Goal: Information Seeking & Learning: Learn about a topic

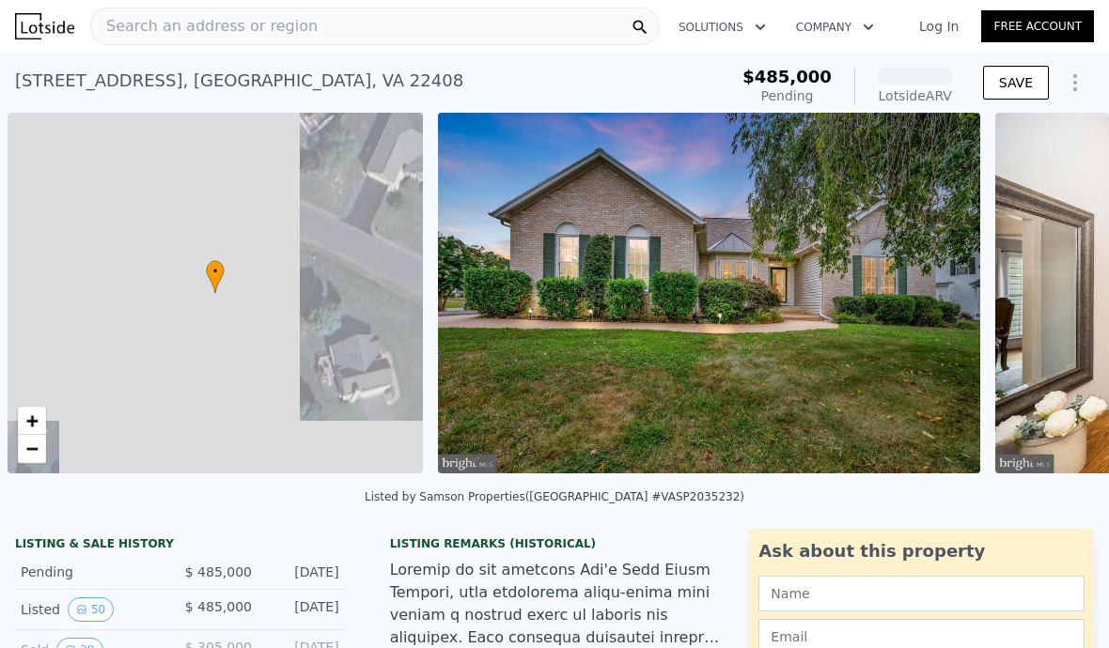
scroll to position [0, 8]
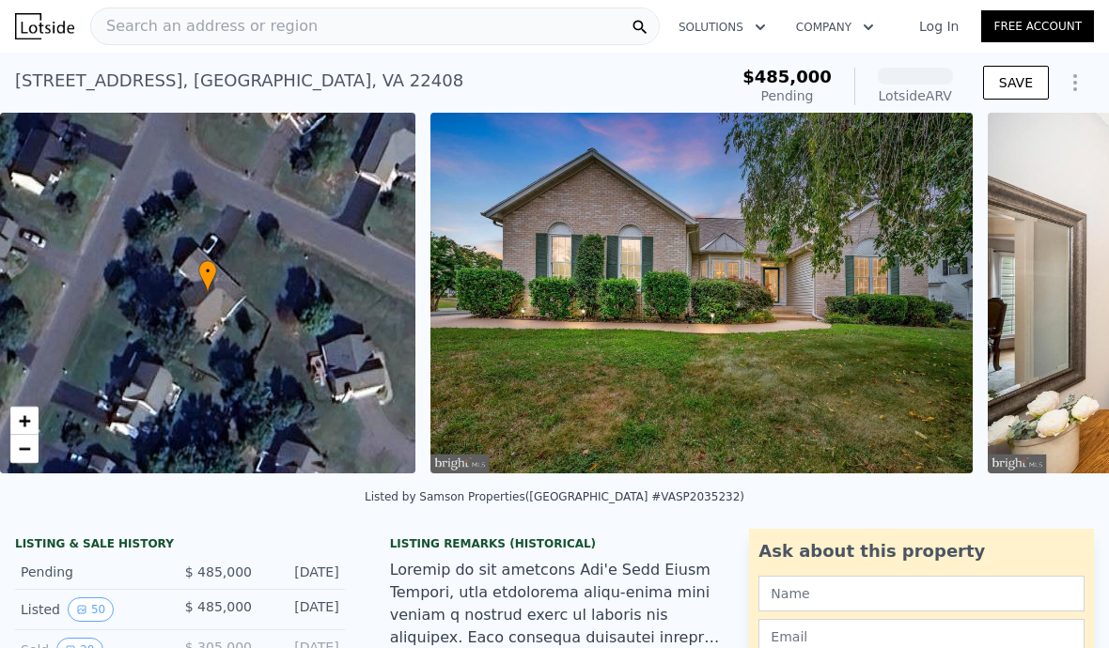
click at [160, 33] on span "Search an address or region" at bounding box center [204, 26] width 226 height 23
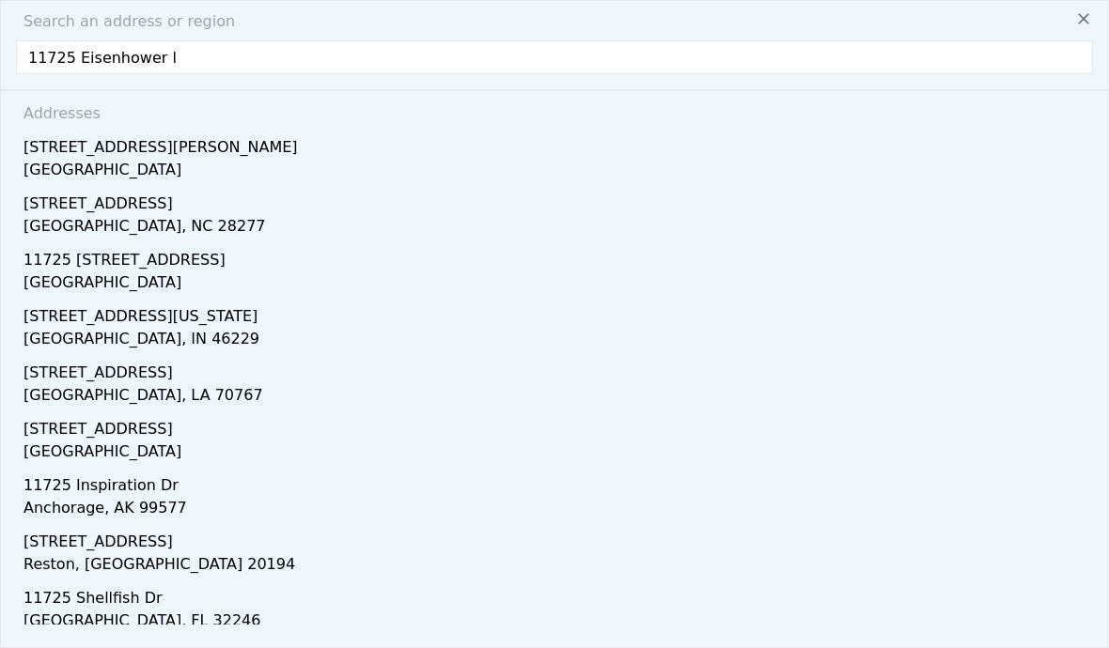
type input "11725 [PERSON_NAME]"
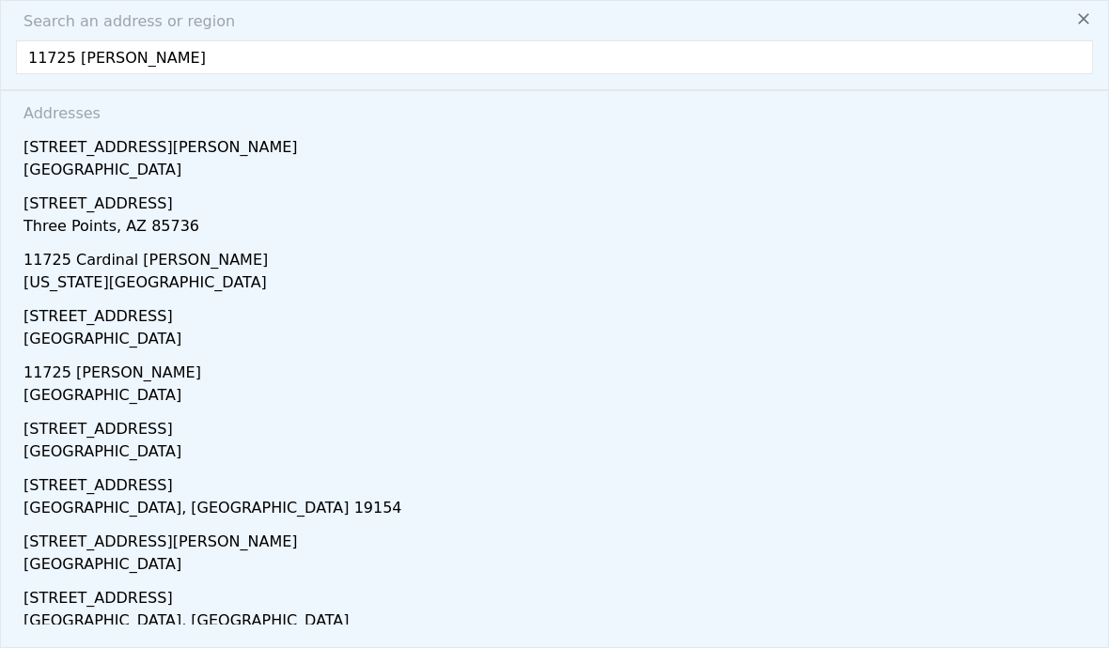
click at [152, 168] on div "[GEOGRAPHIC_DATA]" at bounding box center [557, 172] width 1069 height 26
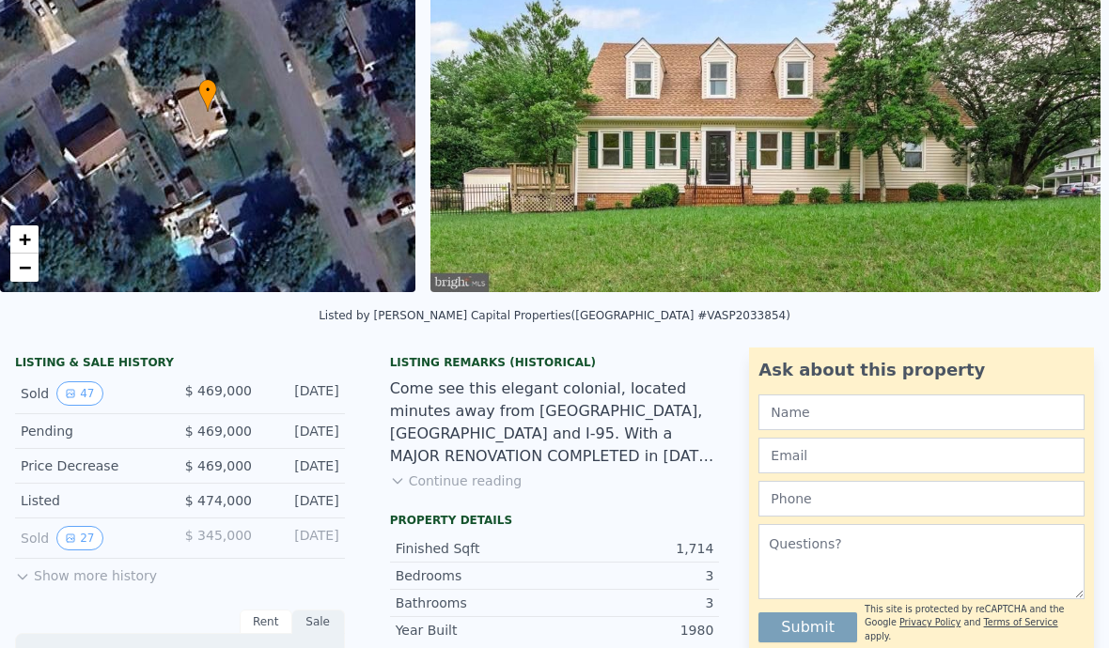
scroll to position [183, 0]
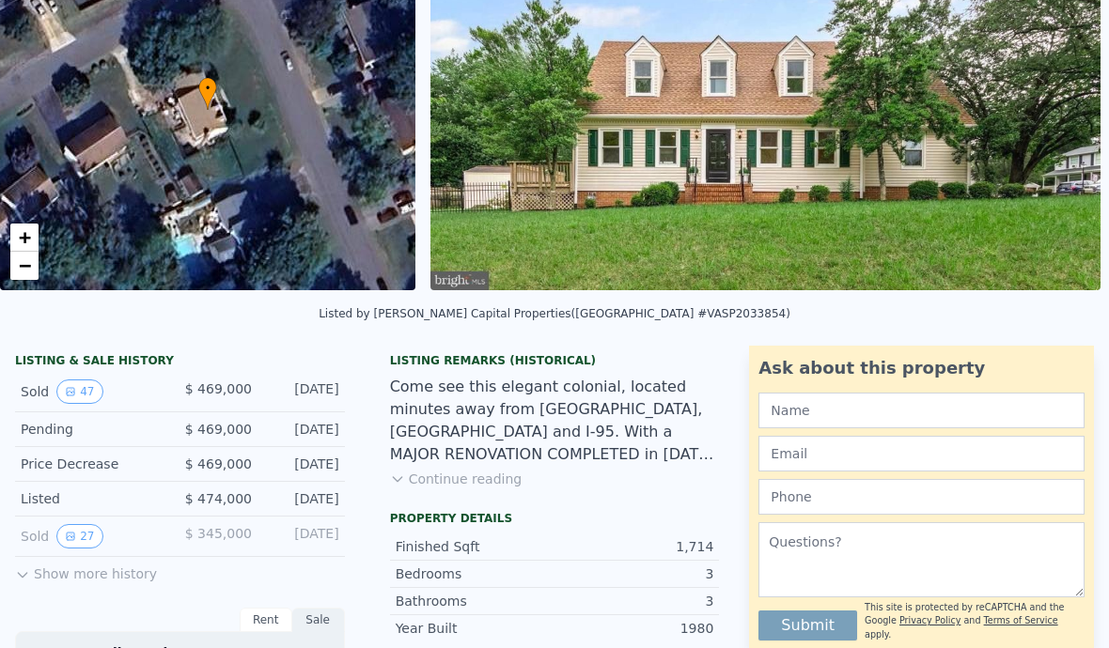
click at [92, 547] on button "27" at bounding box center [79, 536] width 46 height 24
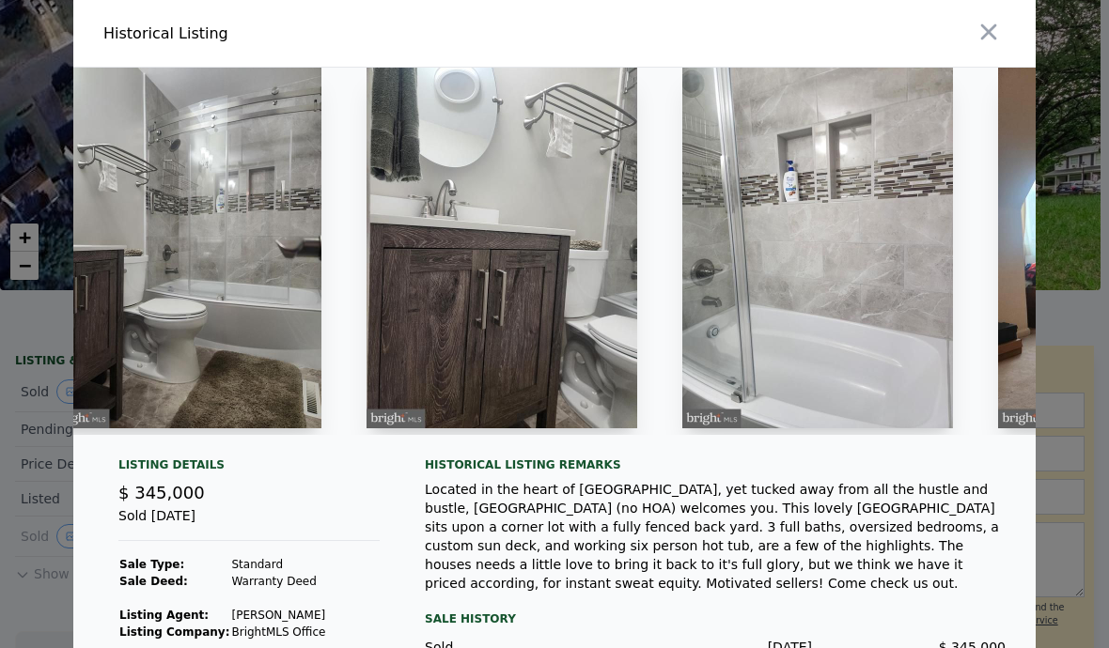
scroll to position [0, 7334]
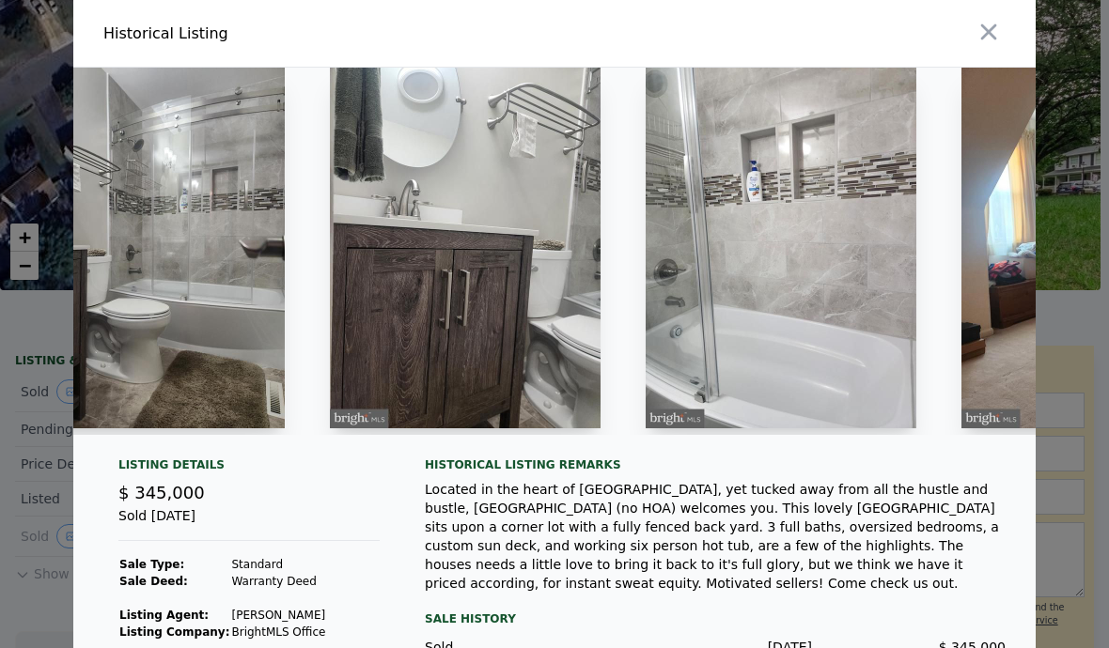
click at [1004, 46] on button "button" at bounding box center [988, 32] width 34 height 34
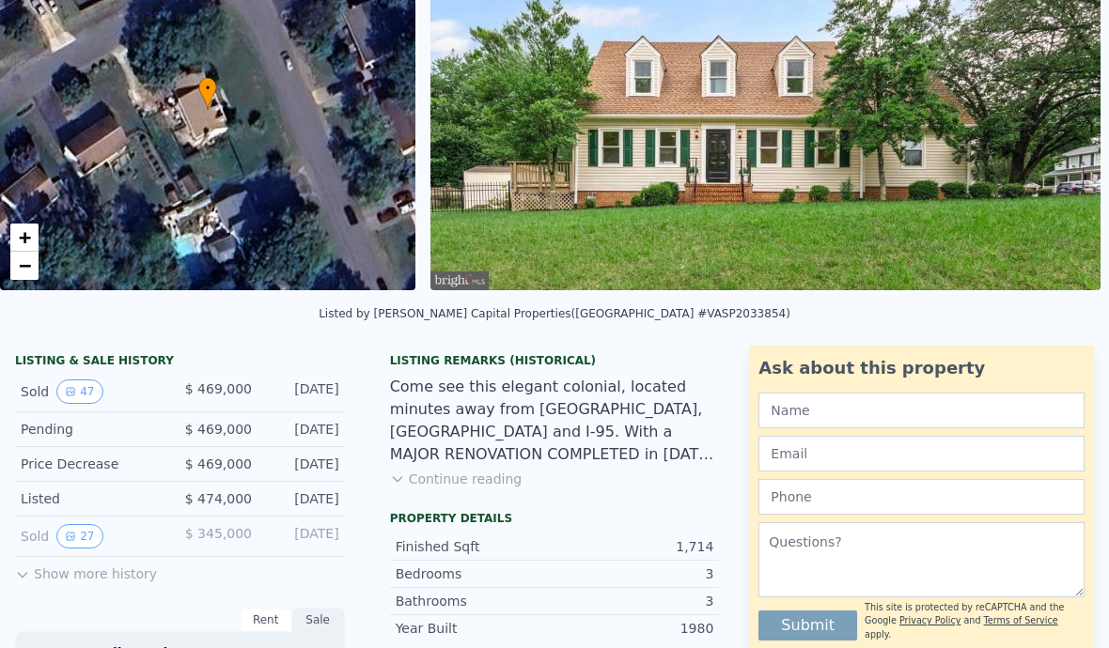
click at [87, 397] on button "47" at bounding box center [79, 392] width 46 height 24
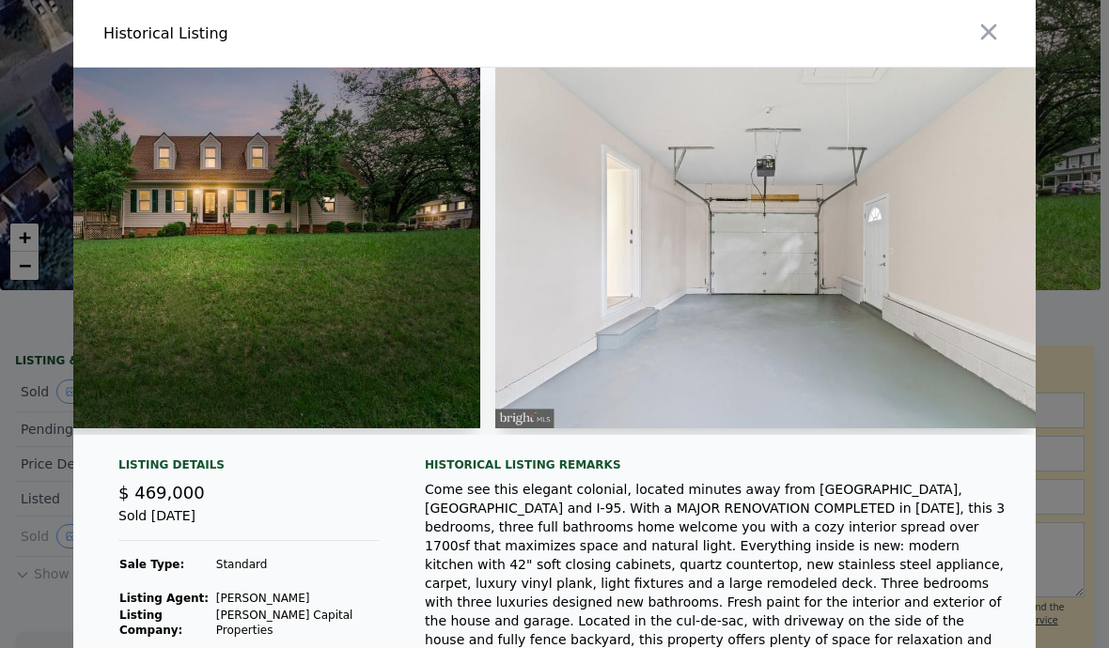
scroll to position [0, 17512]
click at [1004, 31] on button "button" at bounding box center [988, 32] width 34 height 34
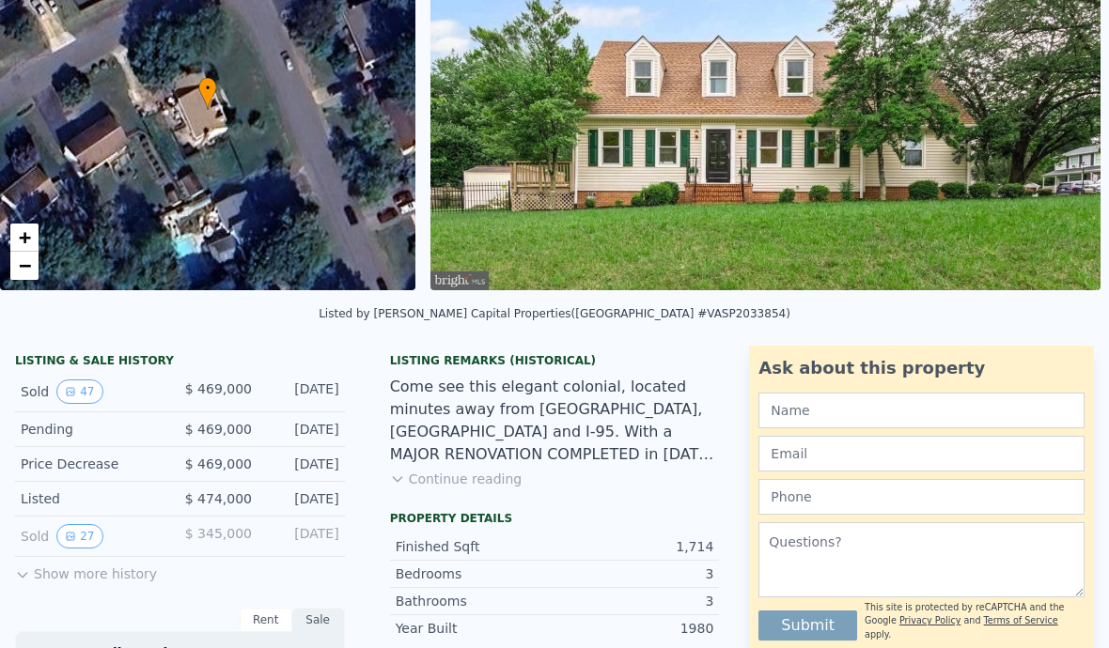
click at [65, 546] on button "27" at bounding box center [79, 536] width 46 height 24
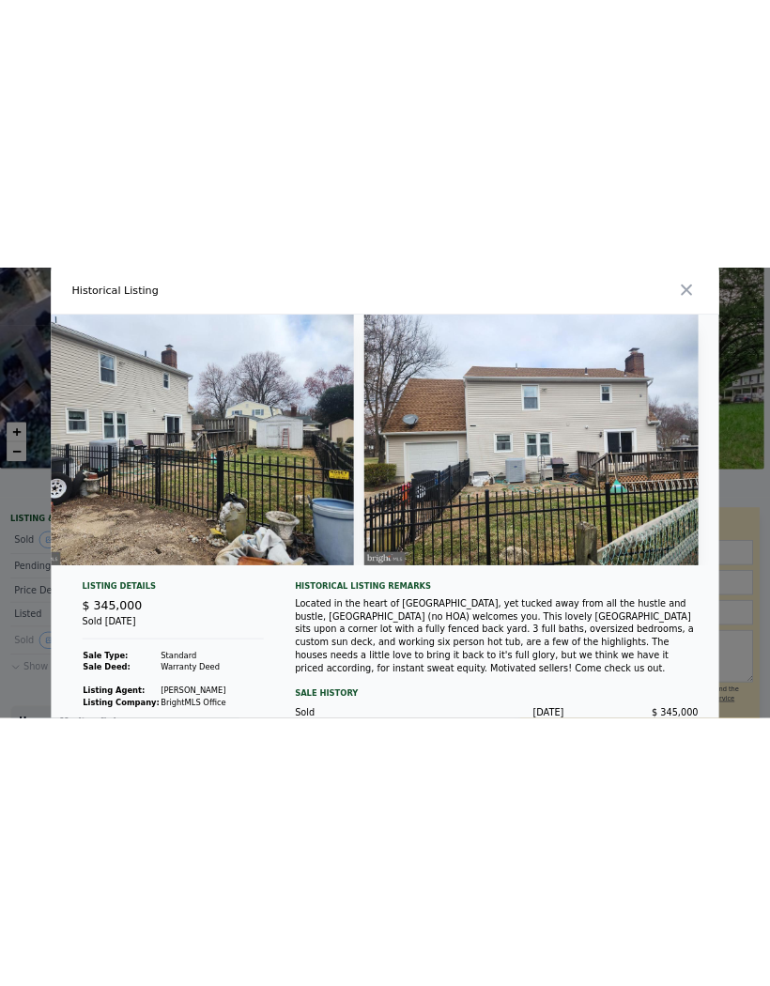
scroll to position [0, 0]
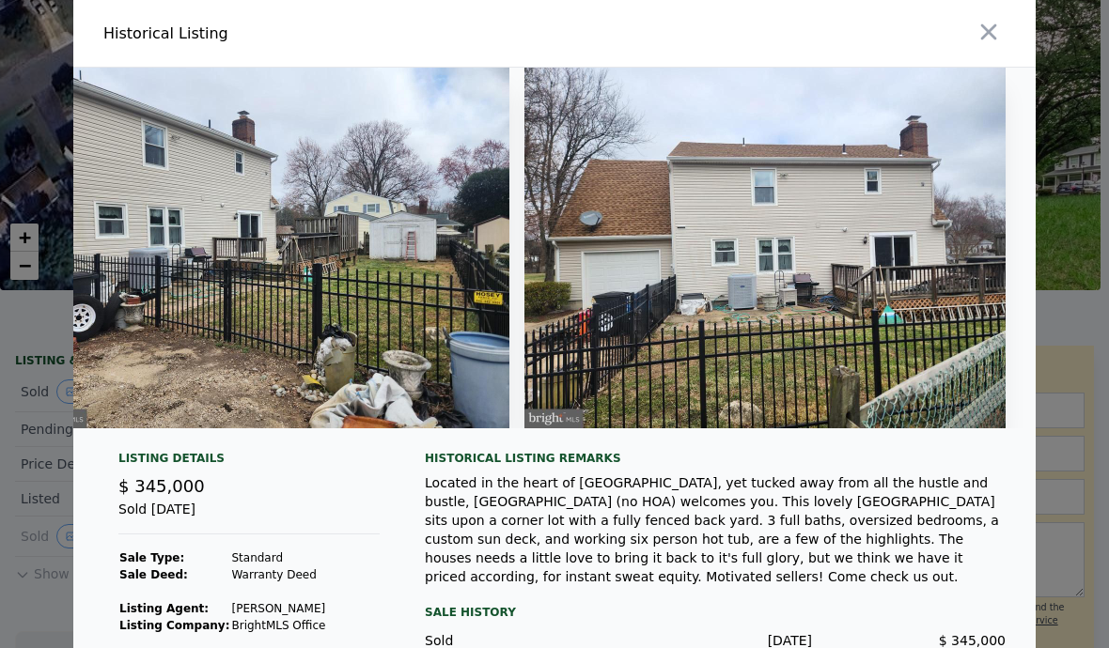
click at [1002, 28] on button "button" at bounding box center [988, 32] width 34 height 34
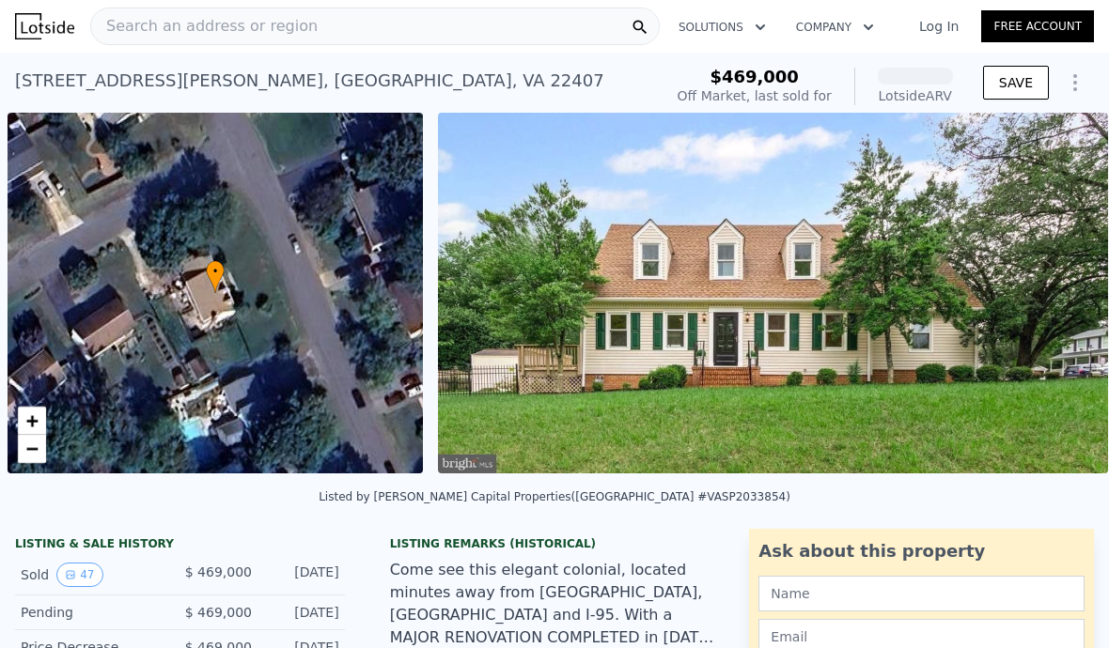
scroll to position [0, 8]
